Goal: Check status: Check status

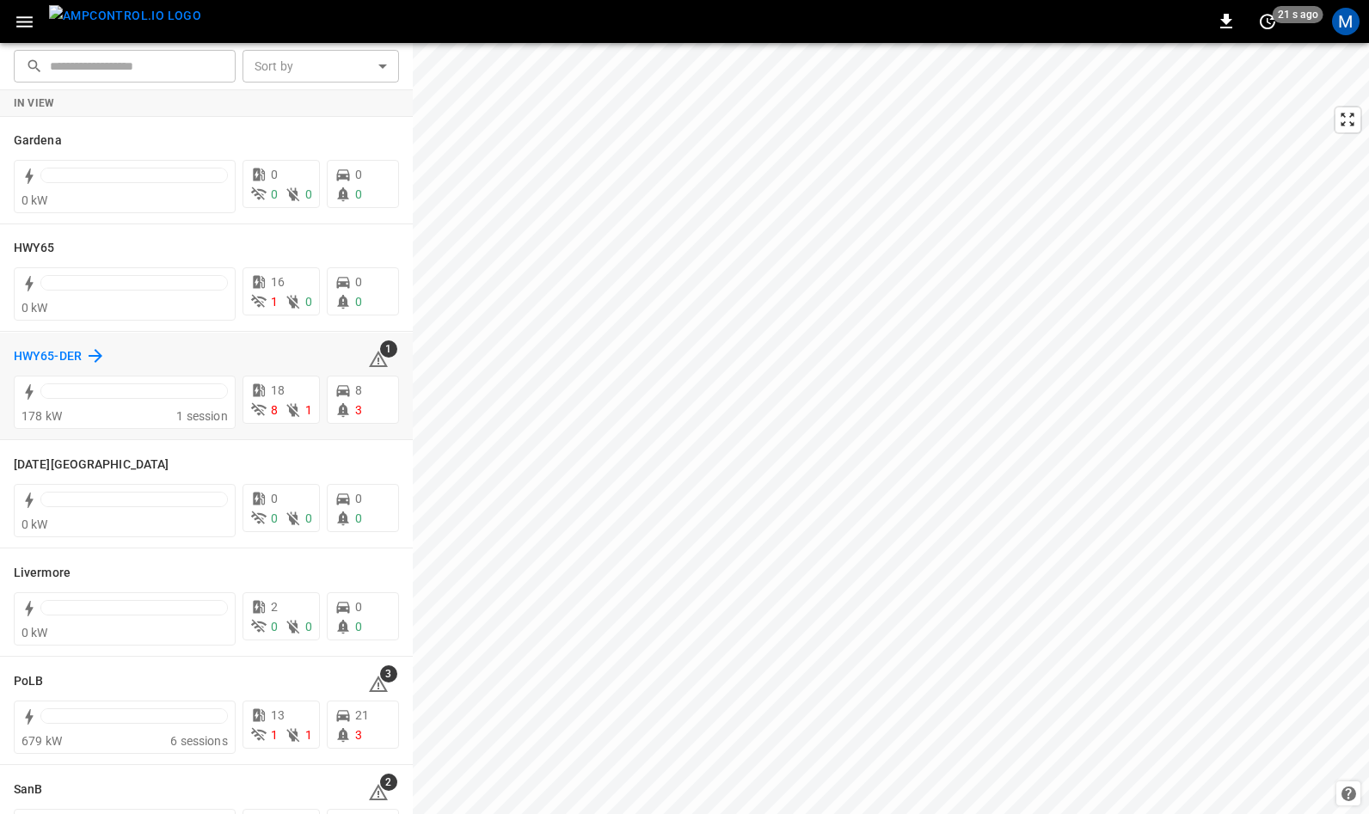
click at [58, 350] on h6 "HWY65-DER" at bounding box center [48, 356] width 68 height 19
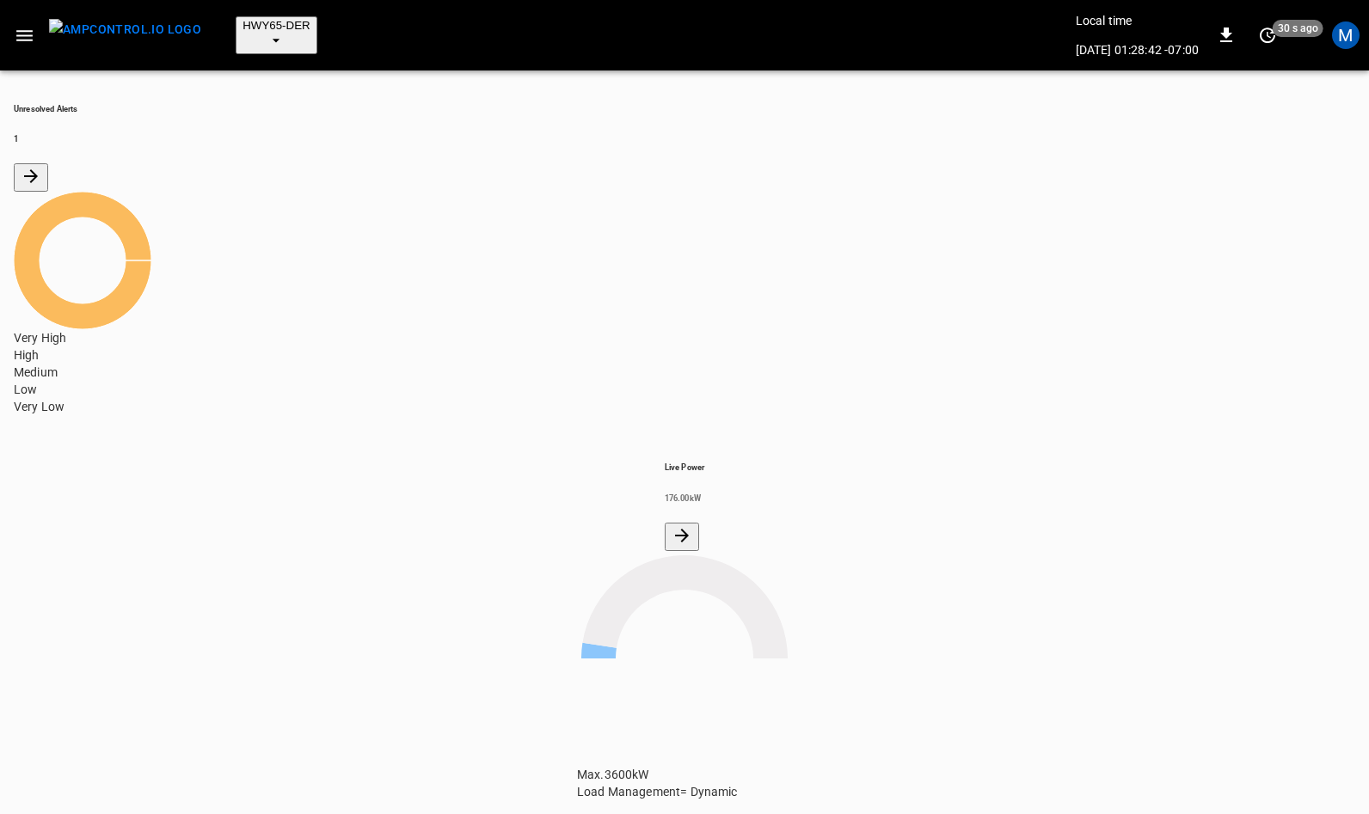
click at [26, 30] on icon "button" at bounding box center [24, 35] width 16 height 11
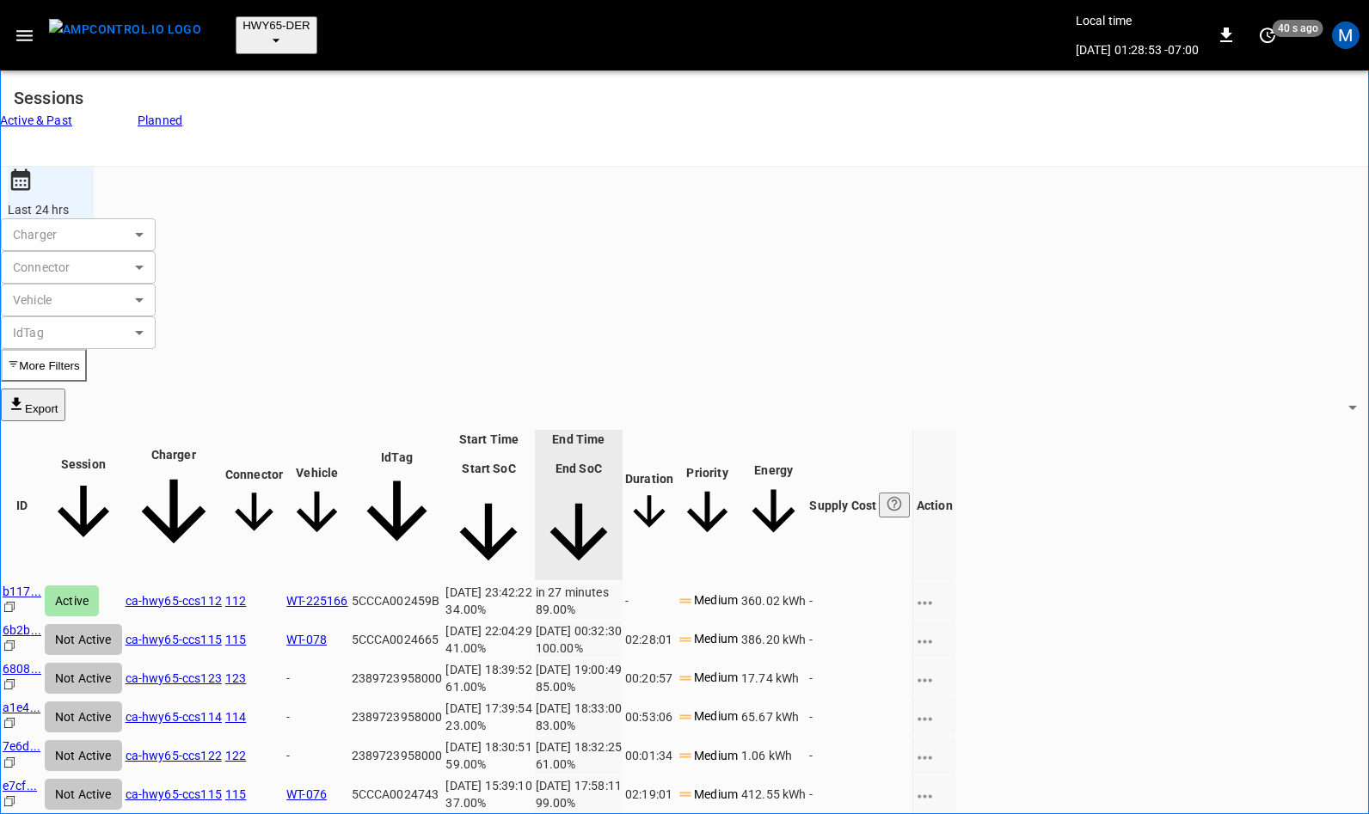
click at [41, 662] on link "6808 ..." at bounding box center [22, 669] width 39 height 14
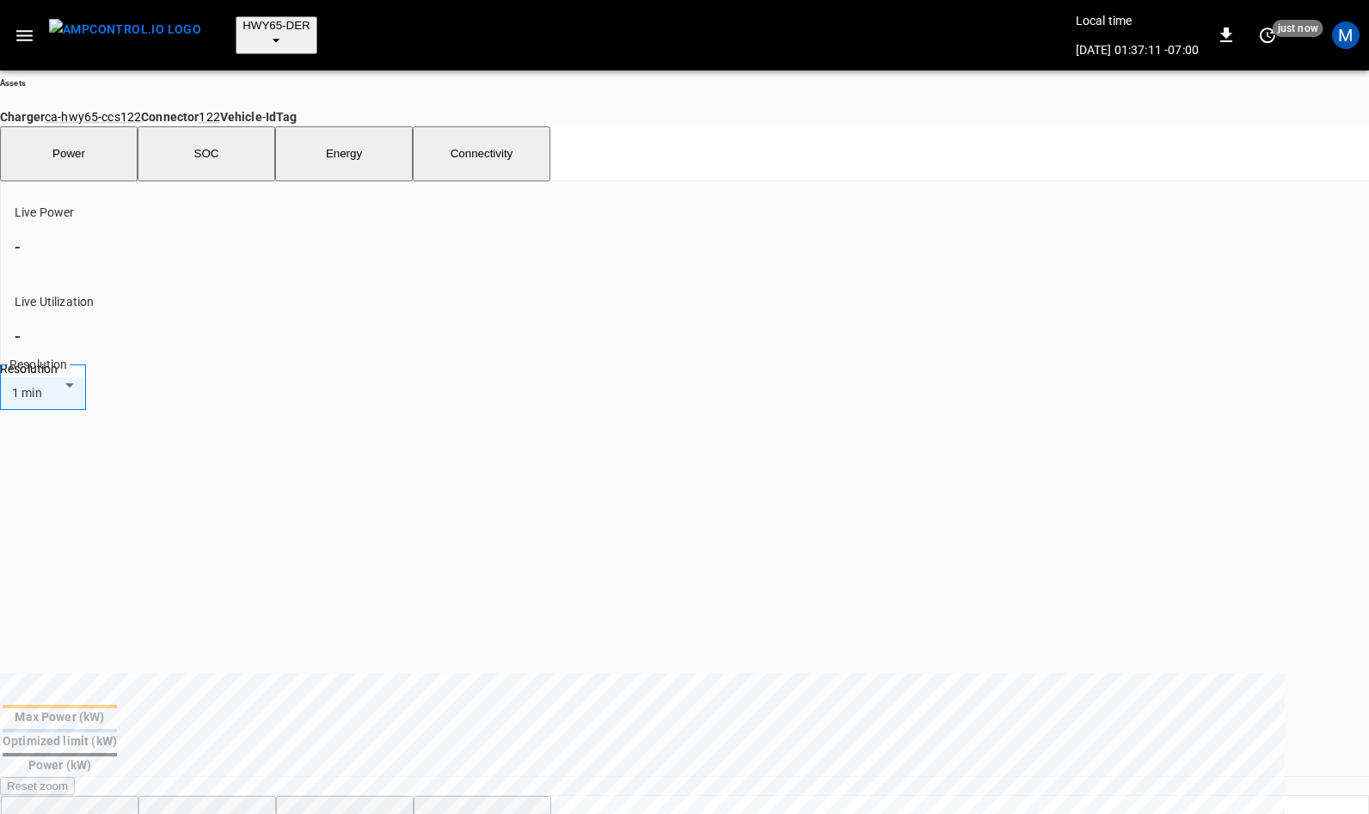
scroll to position [655, 0]
click at [242, 794] on button "Alerts" at bounding box center [207, 821] width 138 height 55
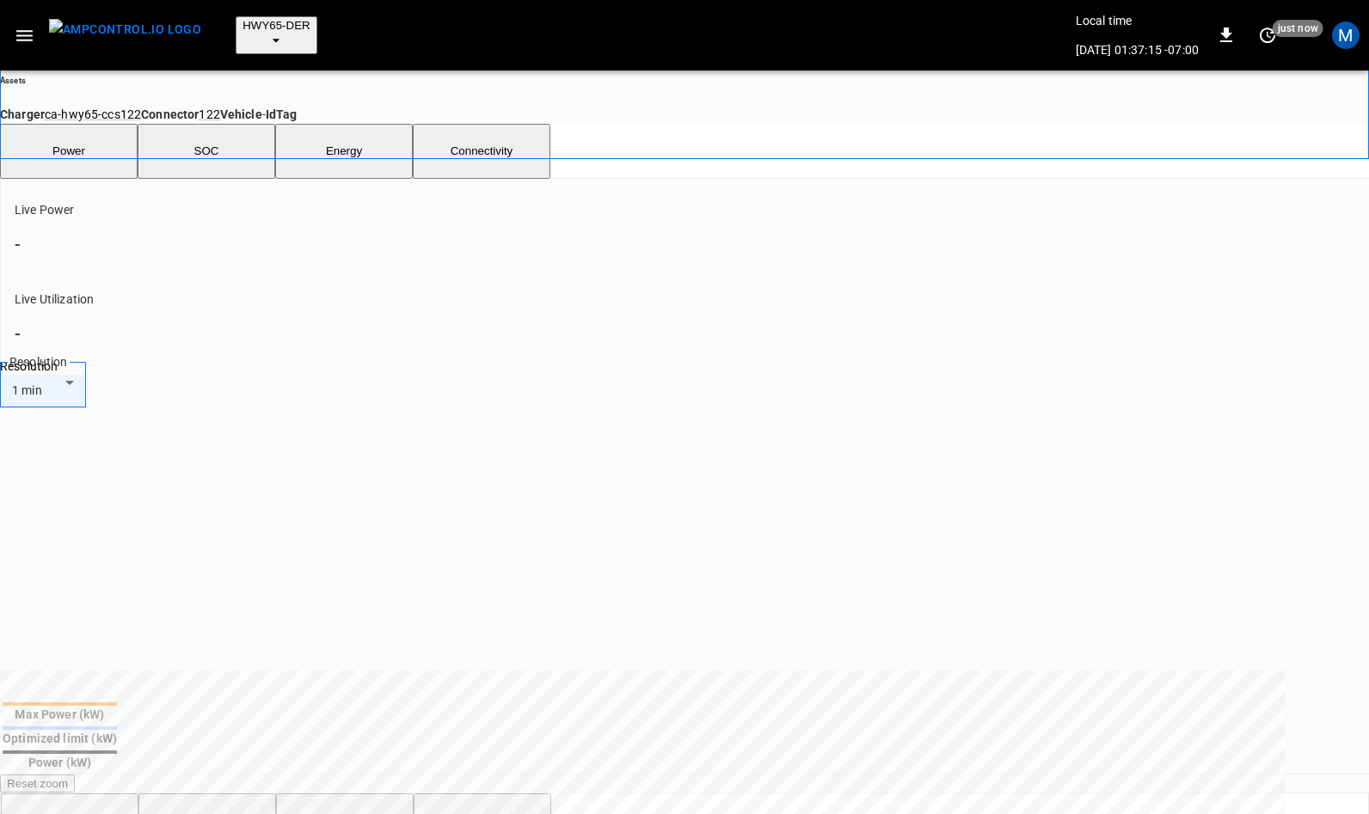
click at [372, 794] on button "Meter Values" at bounding box center [345, 821] width 138 height 55
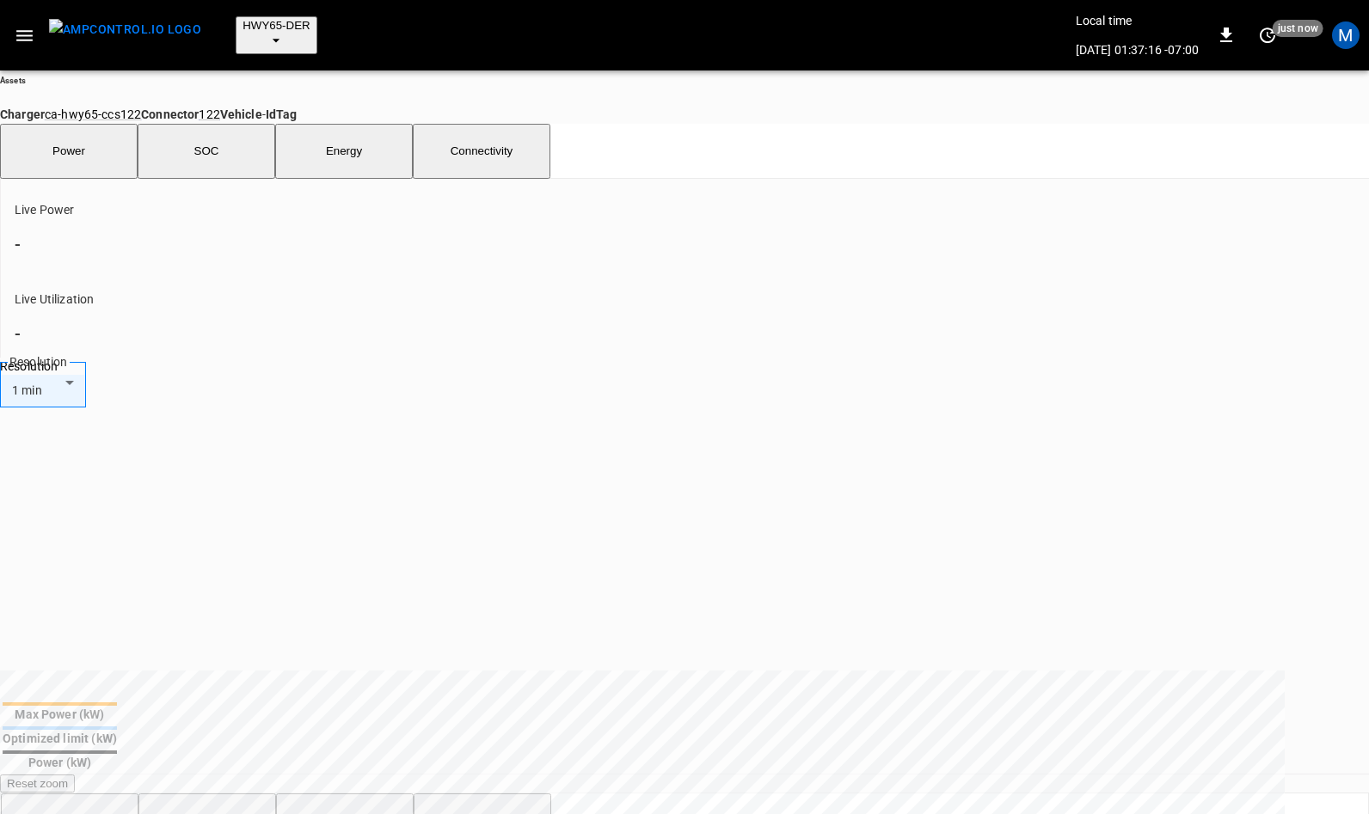
click at [244, 794] on button "Alerts" at bounding box center [207, 821] width 138 height 55
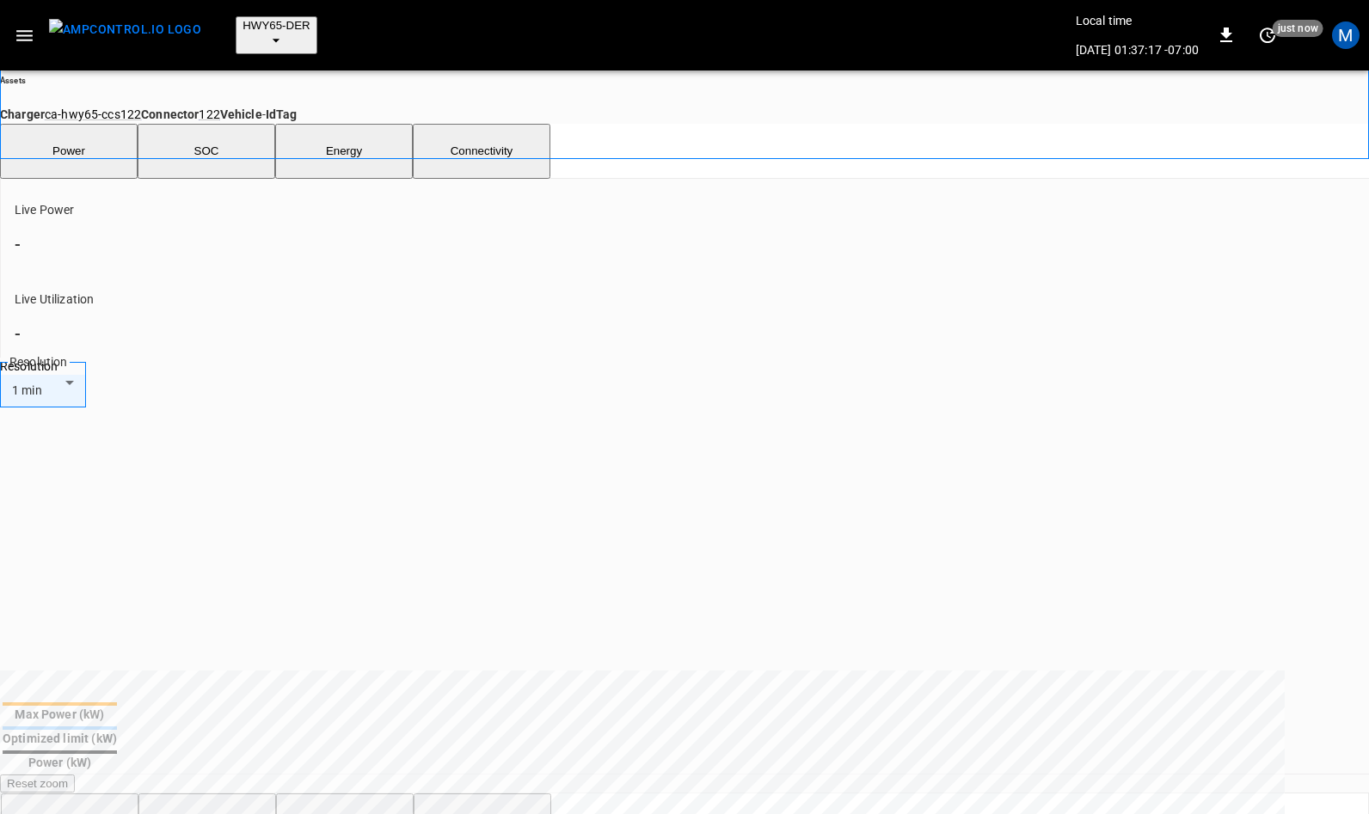
scroll to position [0, 0]
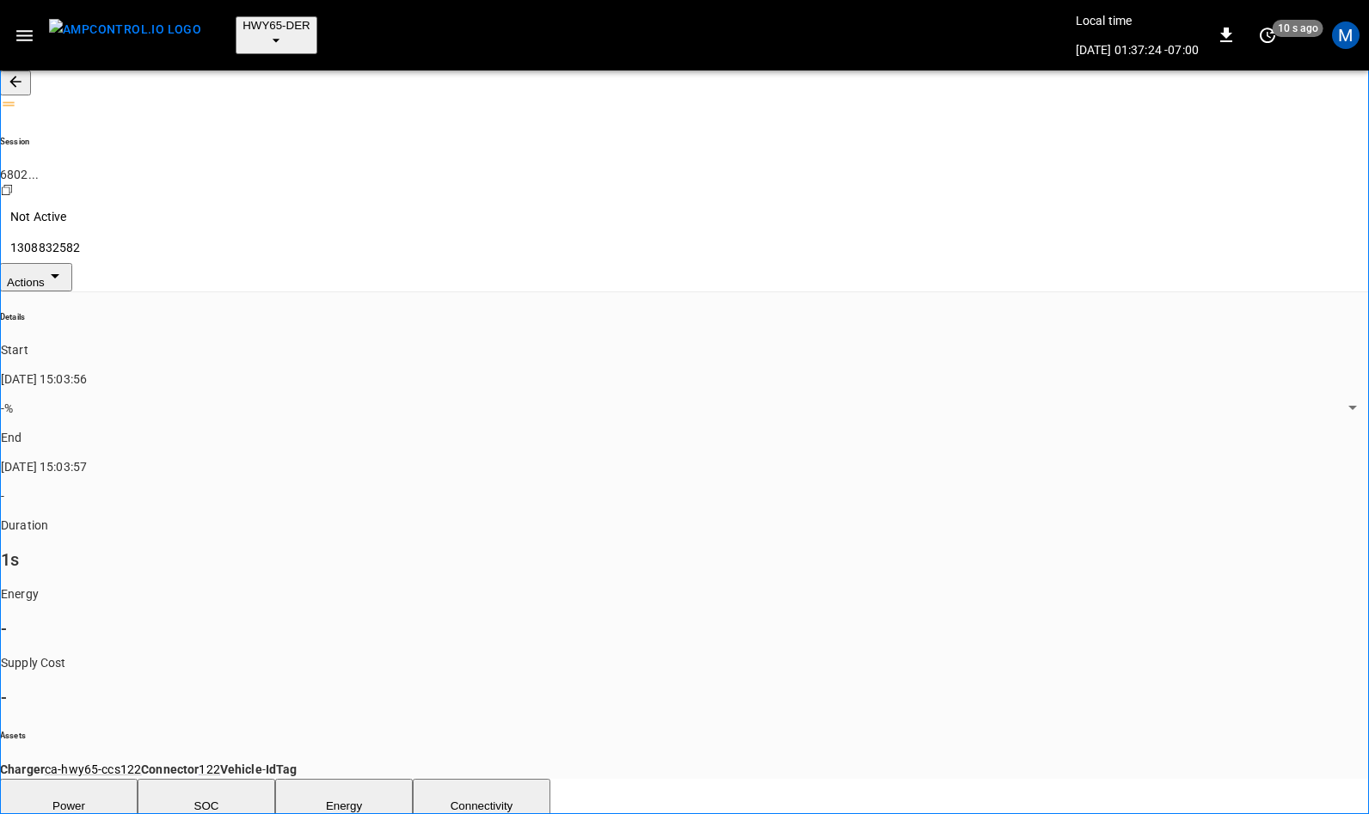
click at [260, 19] on span "HWY65-DER" at bounding box center [277, 25] width 68 height 13
click at [22, 70] on div at bounding box center [684, 407] width 1369 height 814
click at [21, 76] on icon "button" at bounding box center [14, 81] width 11 height 11
click at [118, 22] on img "menu" at bounding box center [125, 30] width 152 height 22
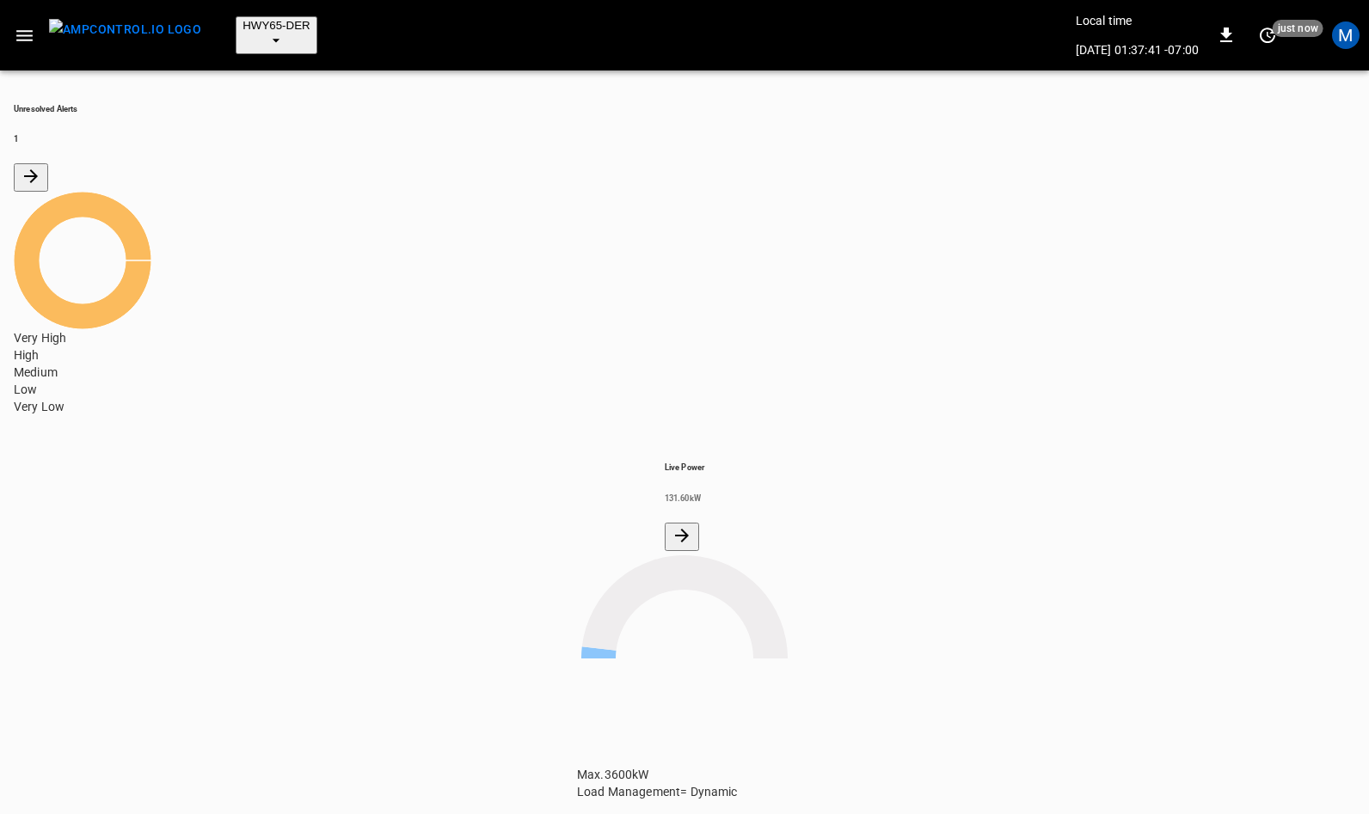
scroll to position [286, 0]
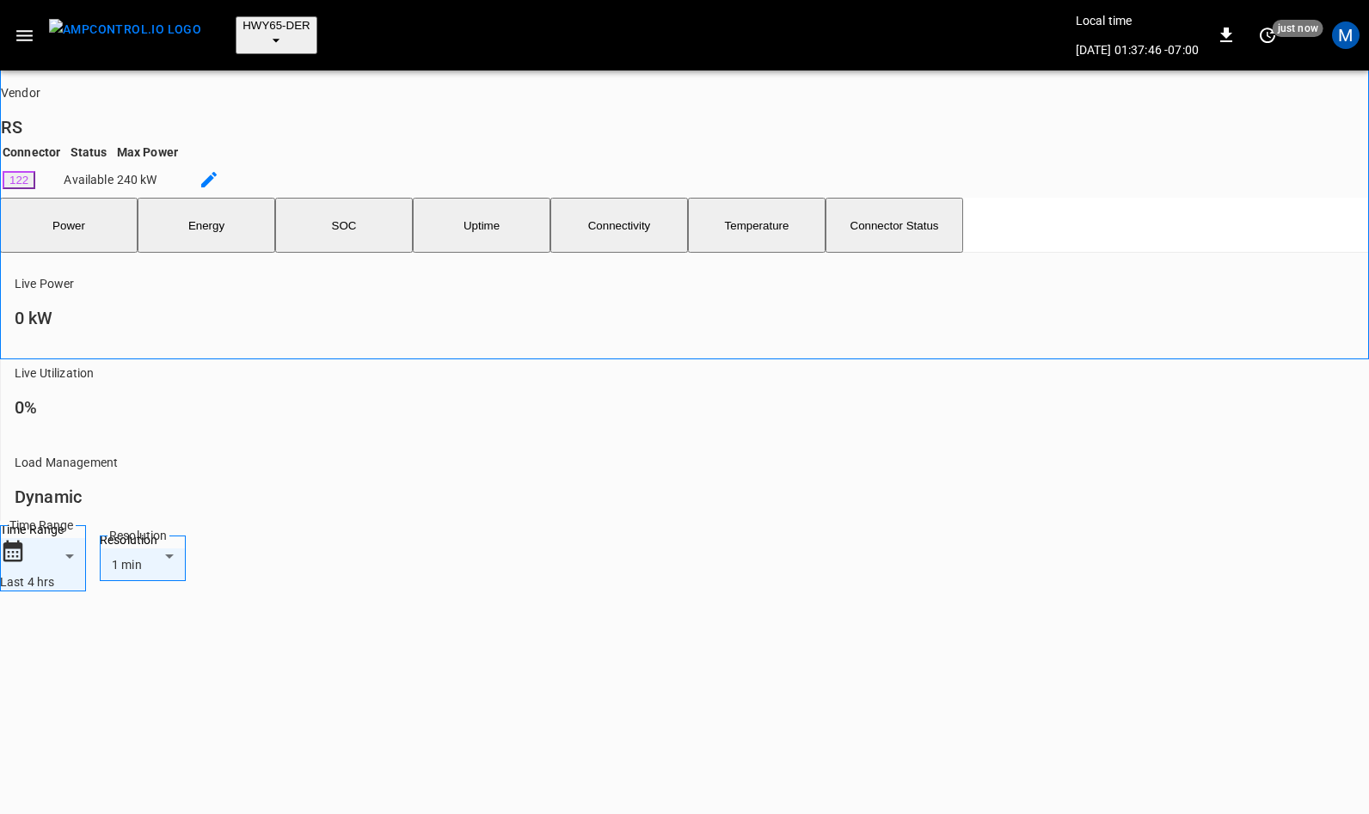
scroll to position [460, 0]
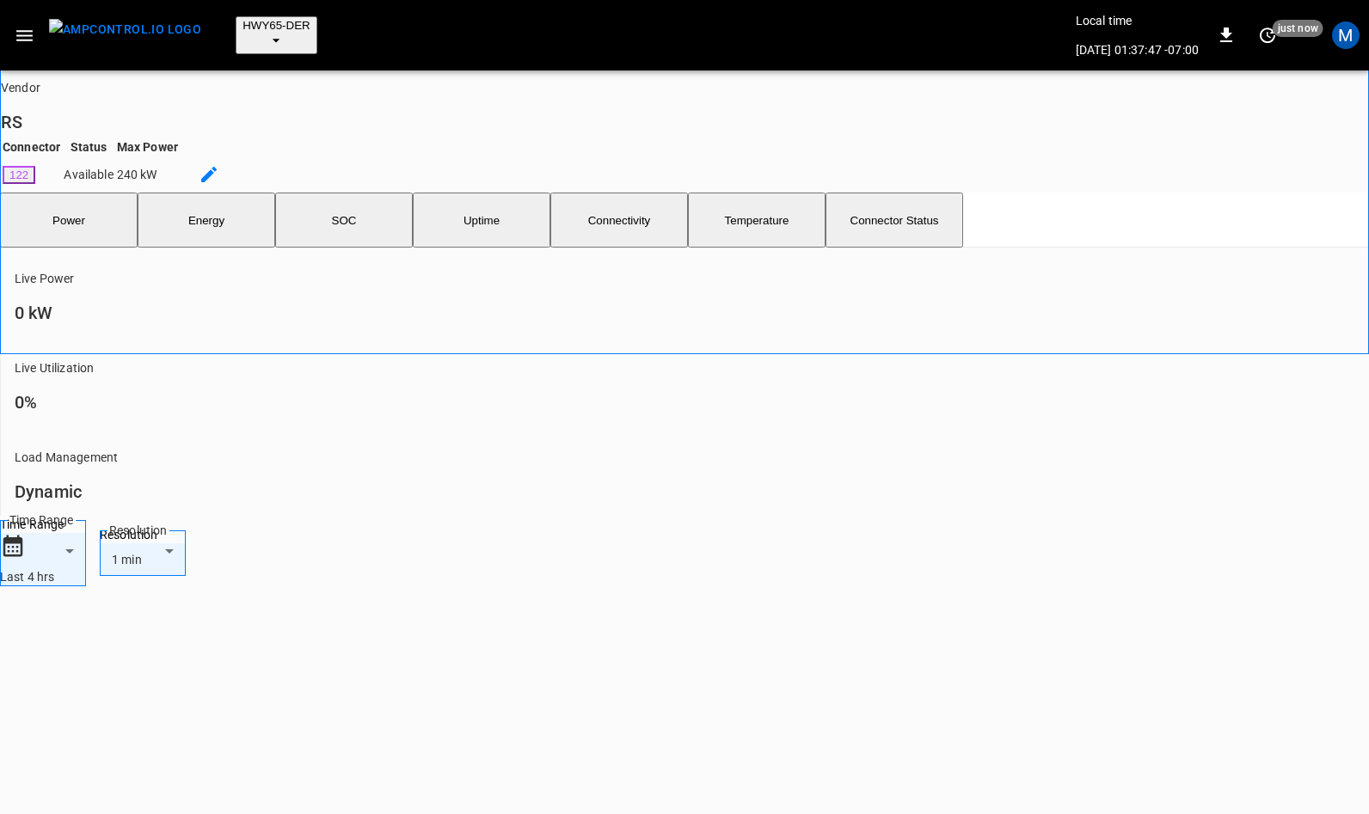
click at [132, 487] on body "**********" at bounding box center [684, 541] width 1369 height 2003
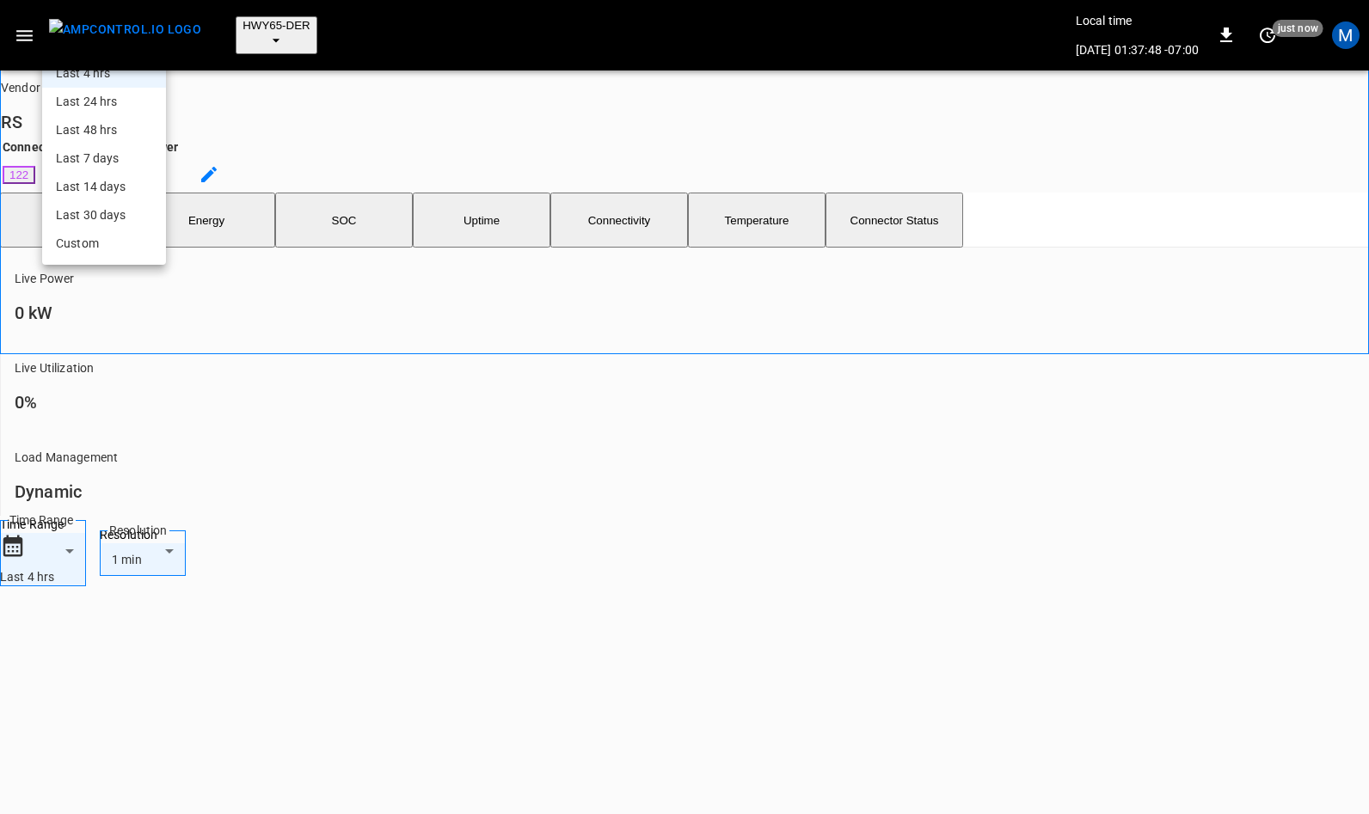
click at [113, 116] on li "Last 24 hrs" at bounding box center [104, 102] width 124 height 28
type input "**********"
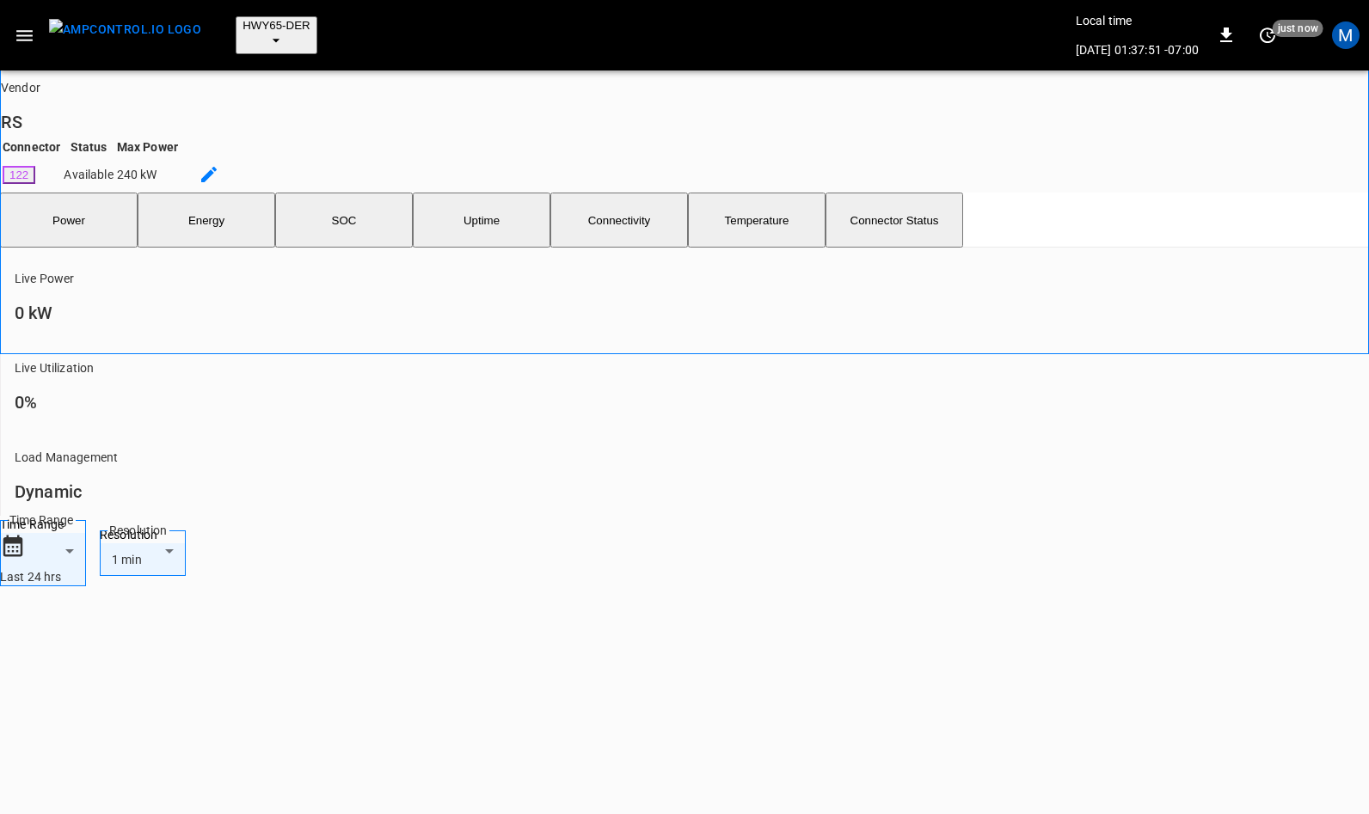
scroll to position [516, 0]
